Goal: Information Seeking & Learning: Learn about a topic

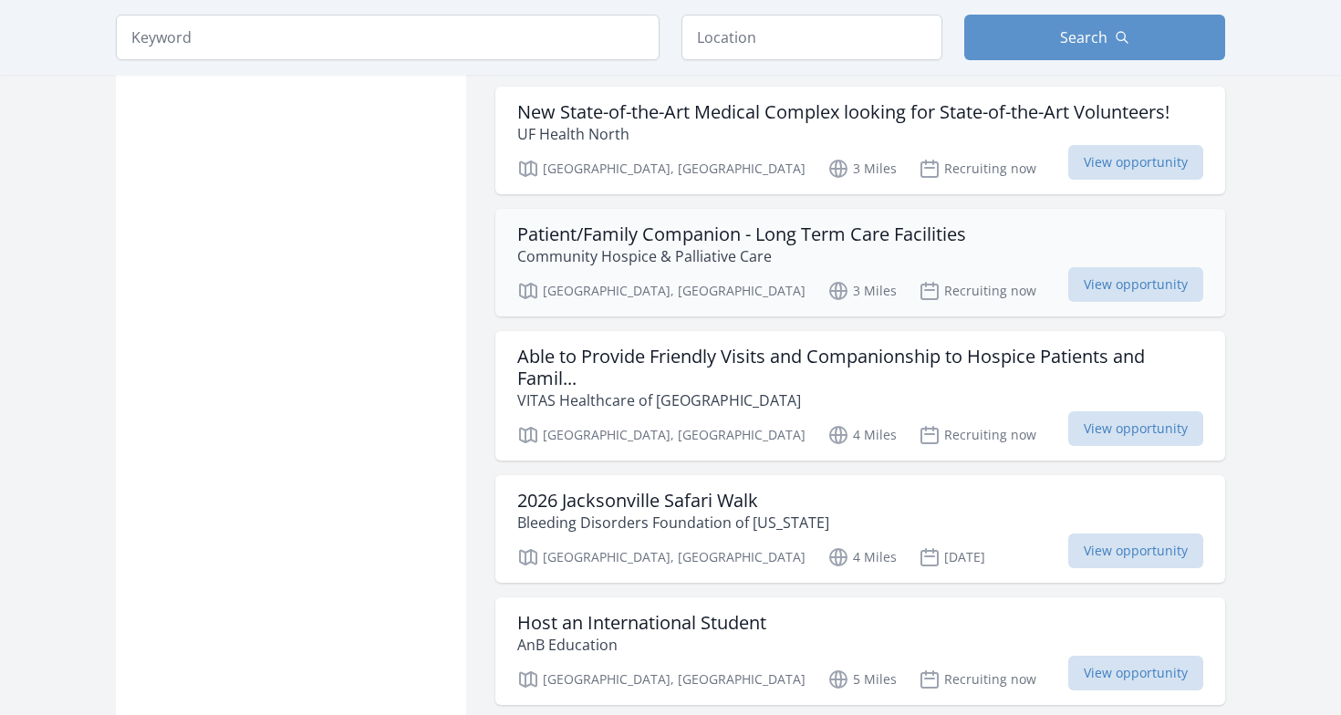
scroll to position [1651, 0]
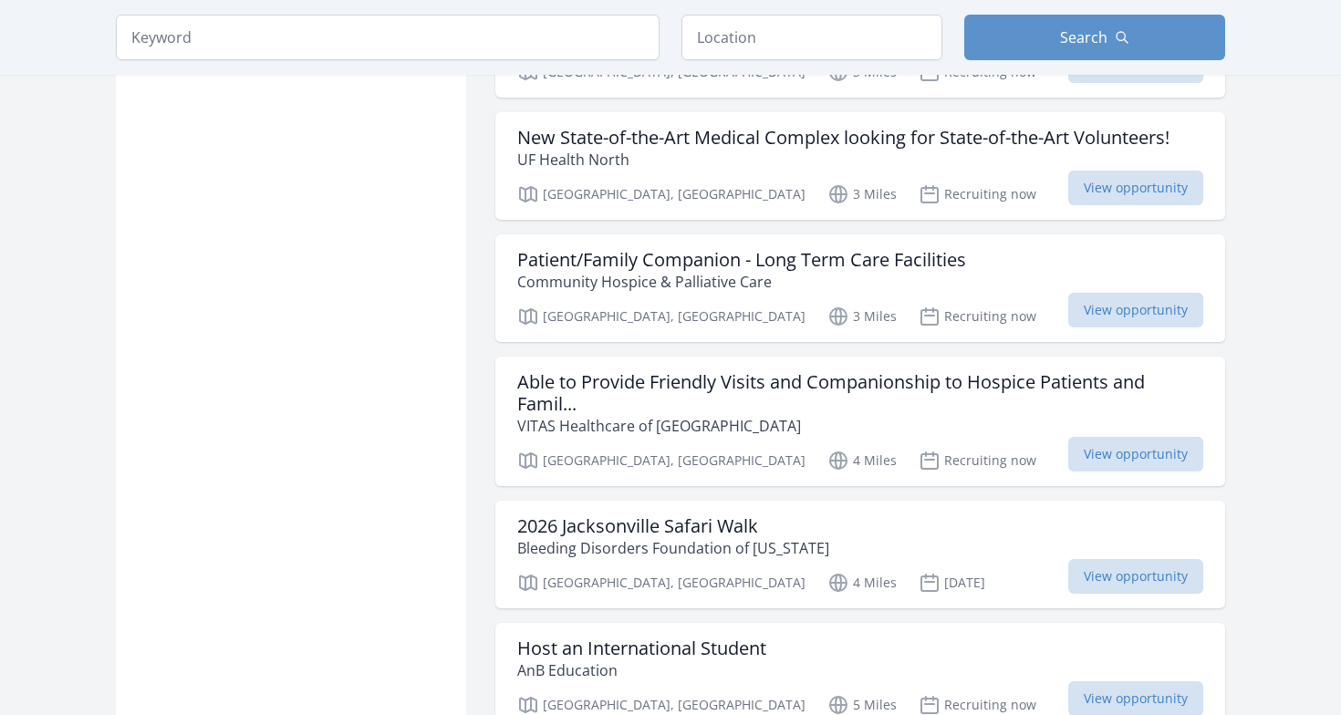
scroll to position [1544, 0]
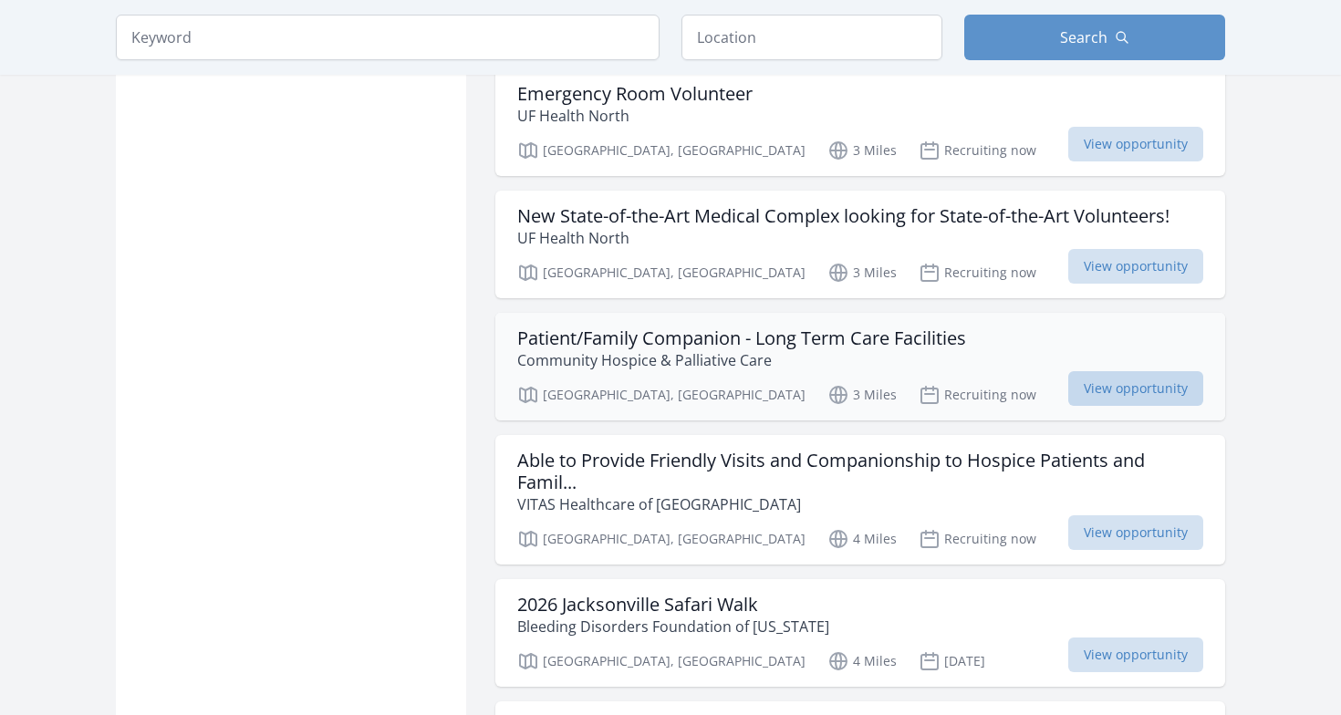
click at [1143, 386] on span "View opportunity" at bounding box center [1136, 388] width 135 height 35
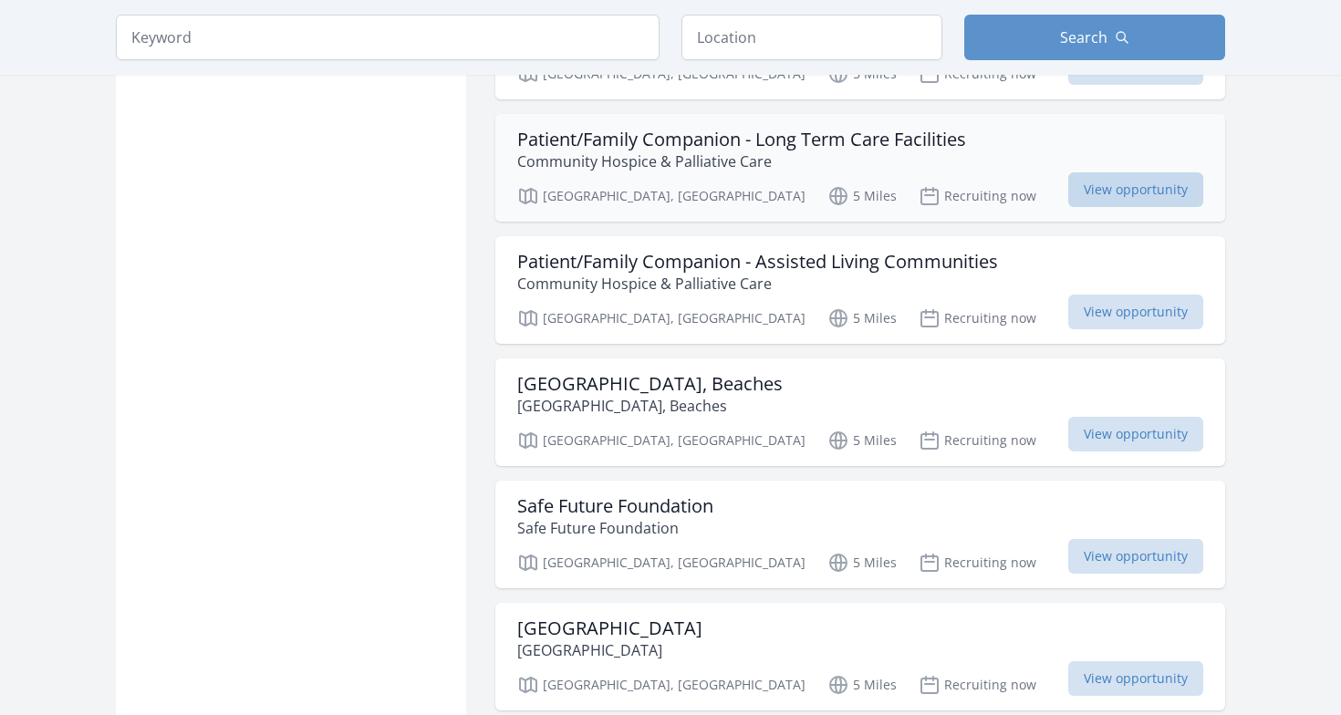
scroll to position [2307, 0]
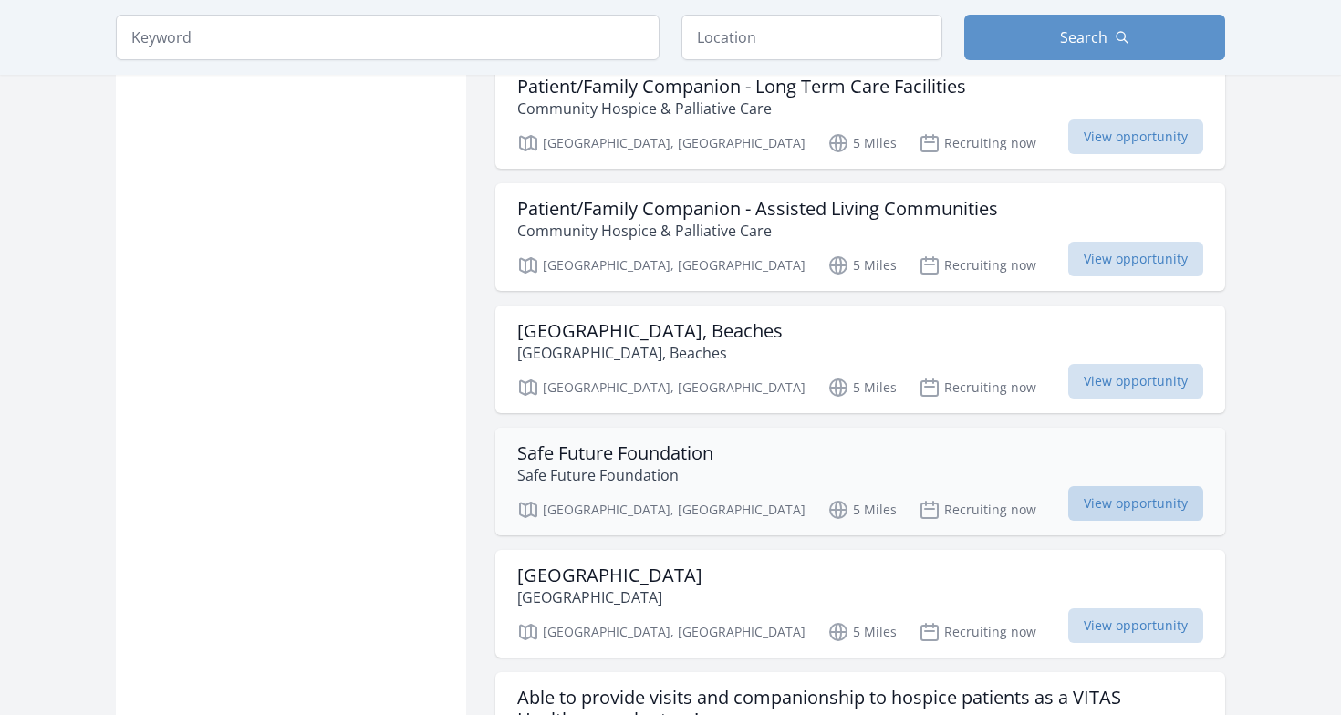
click at [1171, 507] on span "View opportunity" at bounding box center [1136, 503] width 135 height 35
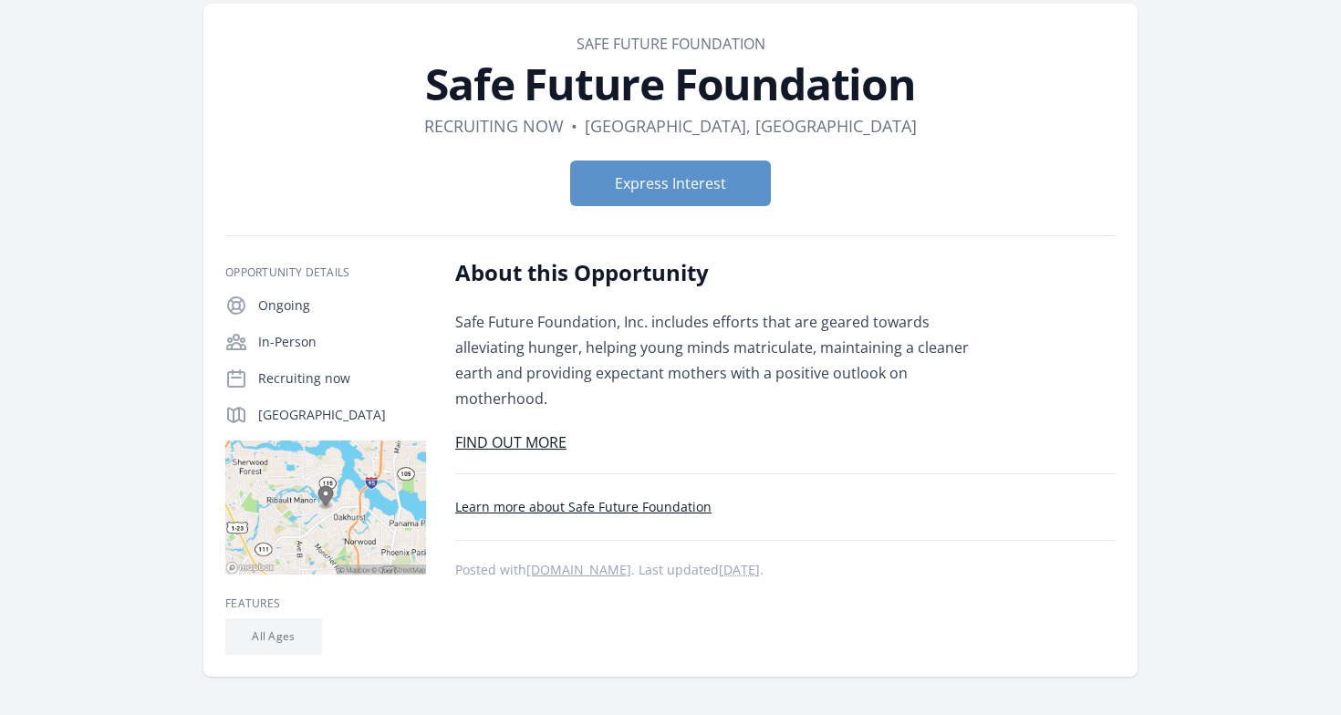
scroll to position [76, 0]
click at [540, 433] on link "FIND OUT MORE" at bounding box center [510, 443] width 111 height 20
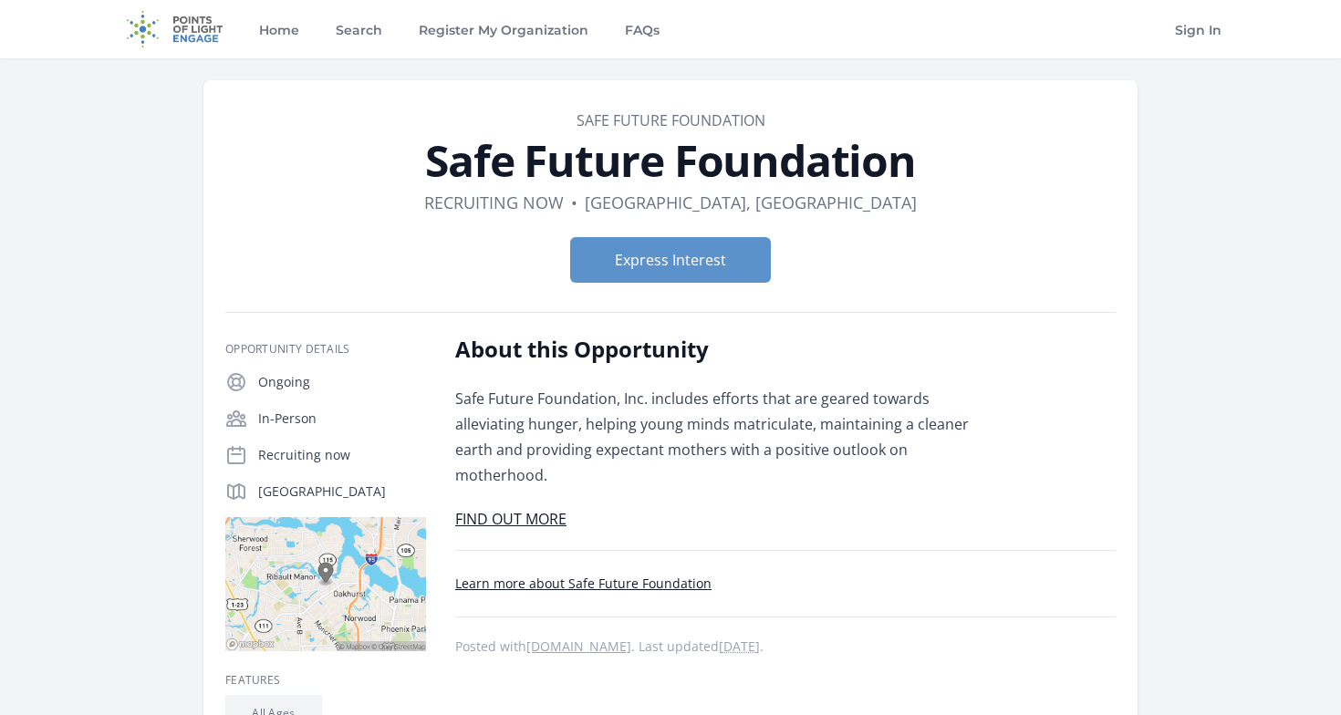
scroll to position [0, 0]
